Goal: Transaction & Acquisition: Purchase product/service

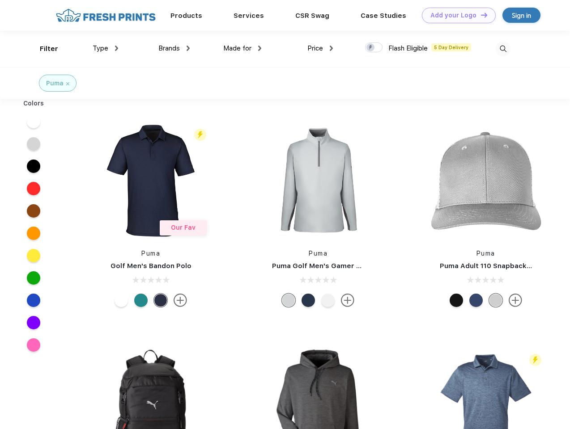
click at [455, 15] on link "Add your Logo Design Tool" at bounding box center [459, 16] width 74 height 16
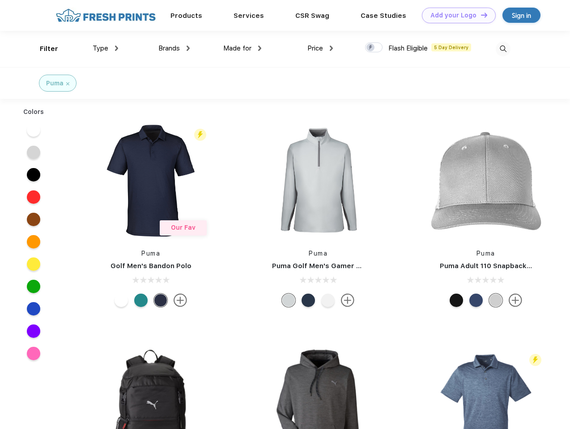
click at [0, 0] on div "Design Tool" at bounding box center [0, 0] width 0 height 0
click at [480, 15] on link "Add your Logo Design Tool" at bounding box center [459, 16] width 74 height 16
click at [43, 49] on div "Filter" at bounding box center [49, 49] width 18 height 10
click at [106, 48] on span "Type" at bounding box center [101, 48] width 16 height 8
click at [174, 48] on span "Brands" at bounding box center [168, 48] width 21 height 8
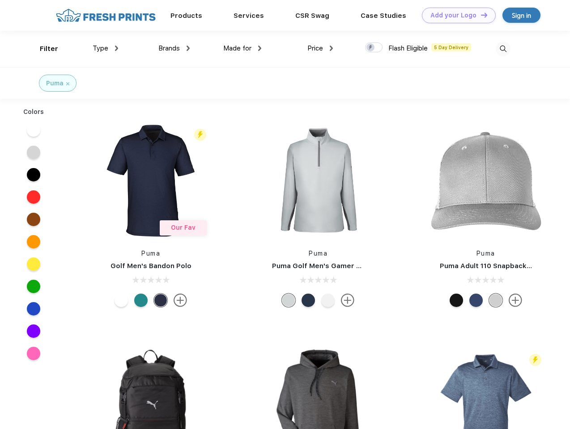
click at [242, 48] on span "Made for" at bounding box center [237, 48] width 28 height 8
click at [320, 48] on span "Price" at bounding box center [315, 48] width 16 height 8
click at [374, 48] on div at bounding box center [373, 47] width 17 height 10
click at [371, 48] on input "checkbox" at bounding box center [368, 45] width 6 height 6
click at [503, 49] on img at bounding box center [502, 49] width 15 height 15
